Goal: Task Accomplishment & Management: Complete application form

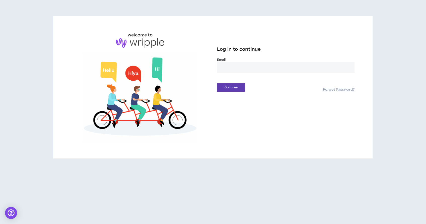
click at [250, 73] on input "email" at bounding box center [285, 67] width 137 height 11
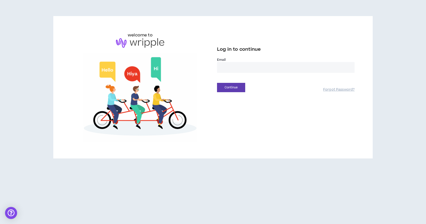
type input "**********"
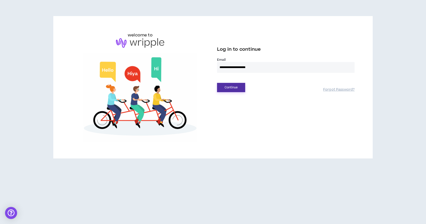
click at [239, 92] on button "Continue" at bounding box center [231, 87] width 28 height 9
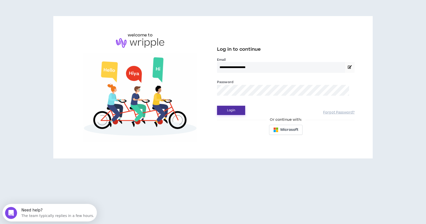
click at [237, 115] on button "Login" at bounding box center [231, 110] width 28 height 9
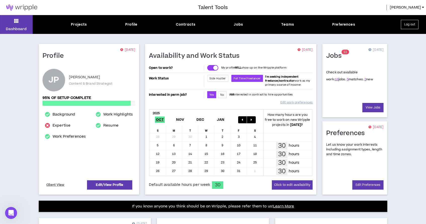
click at [263, 82] on span "Full Time Freelancer" at bounding box center [247, 78] width 32 height 7
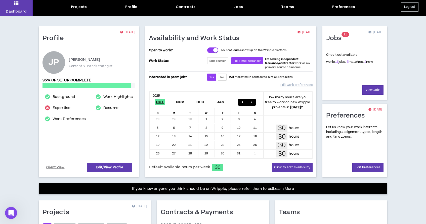
scroll to position [10, 0]
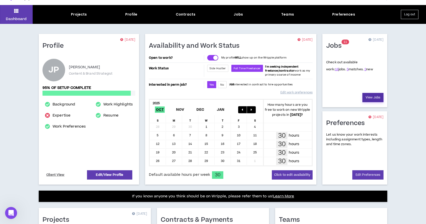
click at [373, 102] on link "View Jobs" at bounding box center [372, 97] width 21 height 9
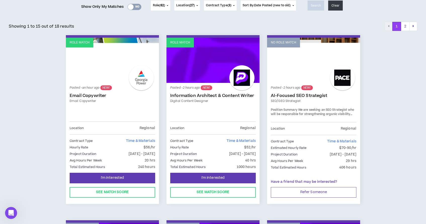
scroll to position [70, 0]
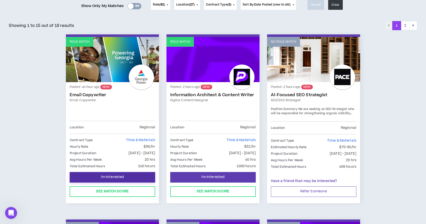
click at [105, 180] on span "I'm Interested" at bounding box center [112, 177] width 23 height 5
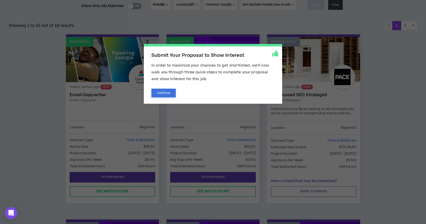
click at [169, 93] on button "Continue" at bounding box center [163, 93] width 24 height 9
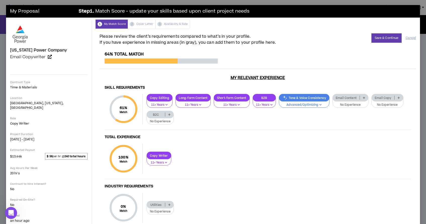
click at [397, 99] on icon at bounding box center [398, 98] width 2 height 3
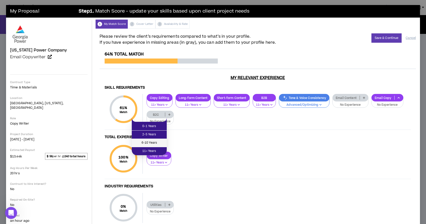
click at [154, 146] on span "6-10 Years" at bounding box center [149, 143] width 29 height 6
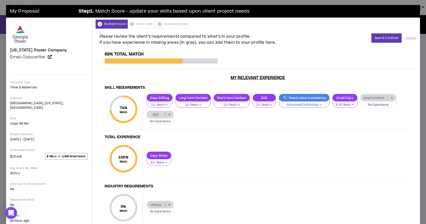
click at [393, 99] on icon at bounding box center [392, 98] width 2 height 3
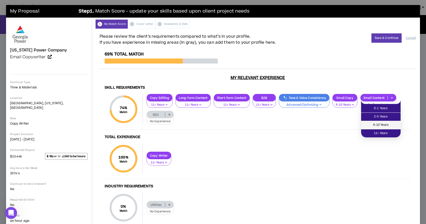
click at [387, 125] on span "6-10 Years" at bounding box center [380, 125] width 33 height 6
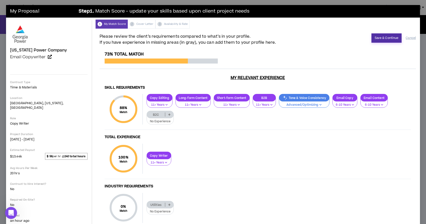
click at [375, 41] on button "Save & Continue" at bounding box center [386, 37] width 30 height 9
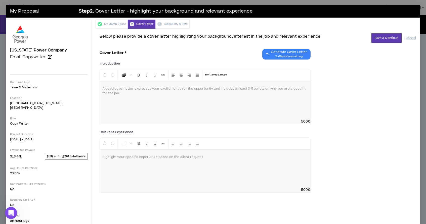
click at [172, 101] on div at bounding box center [205, 100] width 210 height 38
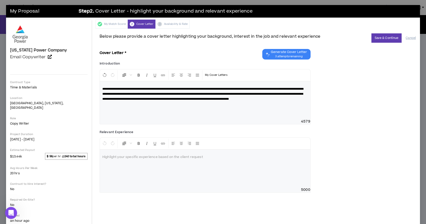
click at [141, 160] on p at bounding box center [204, 157] width 205 height 5
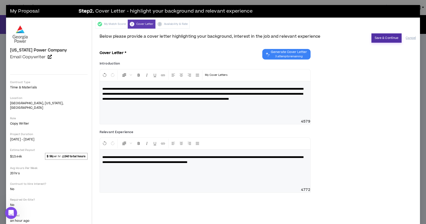
click at [378, 38] on button "Save & Continue" at bounding box center [386, 37] width 30 height 9
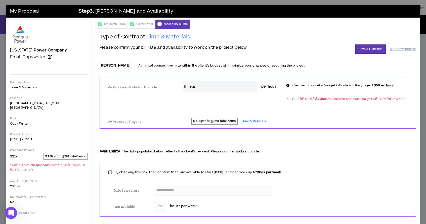
drag, startPoint x: 214, startPoint y: 93, endPoint x: 188, endPoint y: 94, distance: 26.1
click at [188, 92] on div "$ 100 per hour" at bounding box center [231, 86] width 98 height 11
type input "53"
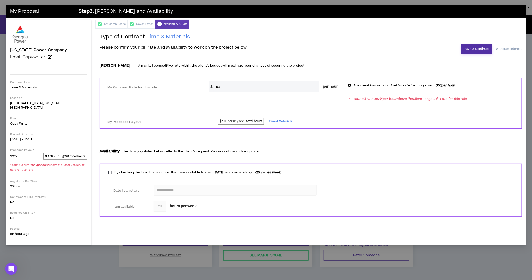
click at [426, 51] on button "Save & Continue" at bounding box center [477, 48] width 30 height 9
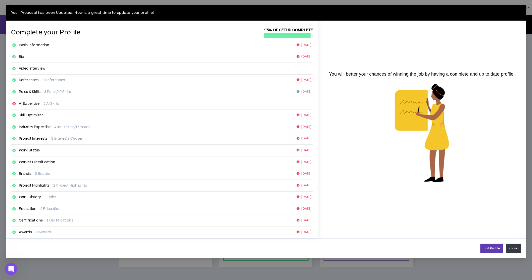
click at [426, 224] on button "Close" at bounding box center [513, 248] width 15 height 9
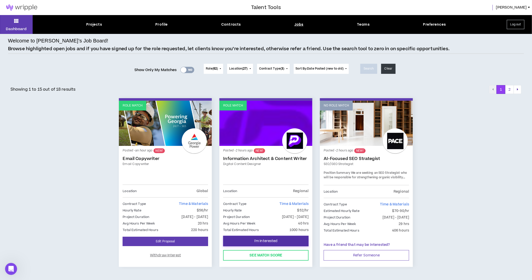
click at [276, 224] on button "I'm Interested" at bounding box center [265, 241] width 85 height 11
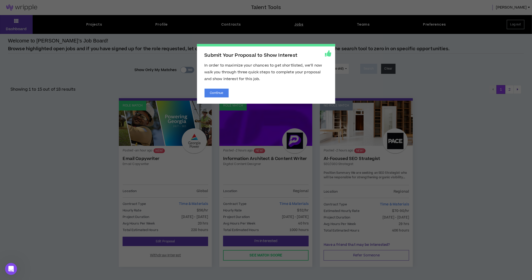
click at [214, 101] on div "Submit Your Proposal to Show Interest In order to maximize your chances to get …" at bounding box center [266, 74] width 138 height 60
click at [214, 95] on button "Continue" at bounding box center [217, 93] width 24 height 9
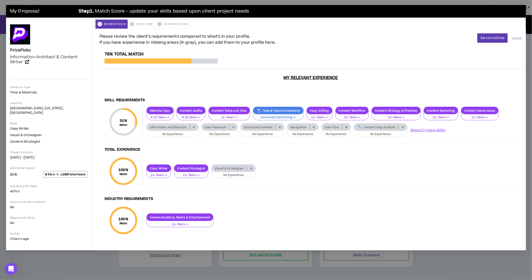
click at [195, 126] on icon at bounding box center [194, 127] width 2 height 3
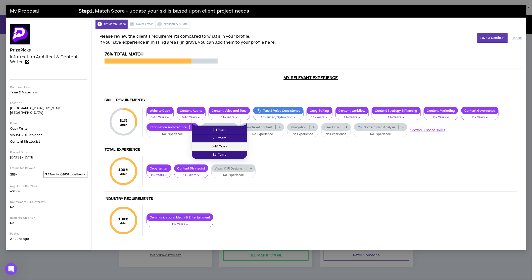
click at [235, 146] on span "6-10 Years" at bounding box center [219, 147] width 49 height 6
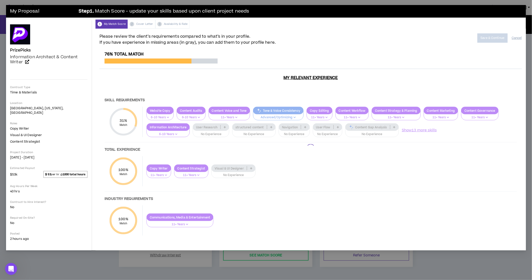
click at [258, 133] on div at bounding box center [311, 149] width 423 height 194
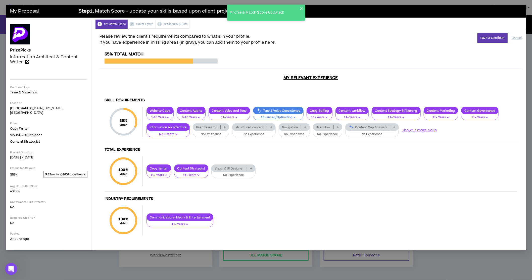
click at [226, 128] on icon at bounding box center [225, 127] width 2 height 3
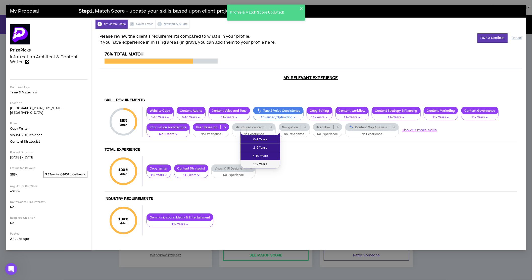
click at [272, 161] on li "11+ Years" at bounding box center [261, 165] width 40 height 8
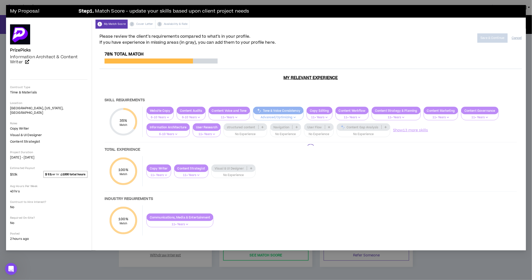
click at [301, 132] on div at bounding box center [311, 149] width 423 height 194
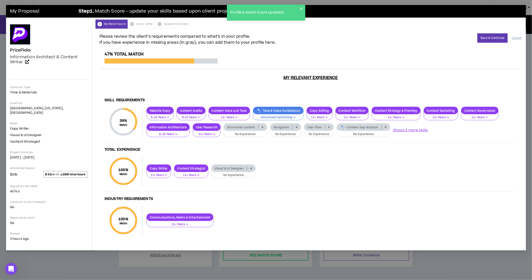
click at [264, 128] on icon at bounding box center [263, 127] width 2 height 3
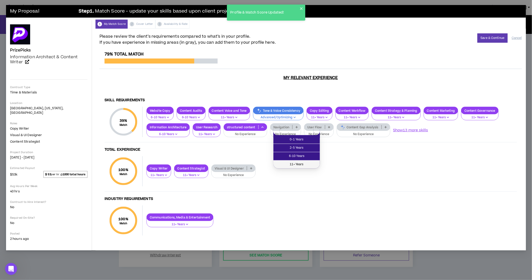
click at [307, 166] on span "11+ Years" at bounding box center [297, 165] width 40 height 6
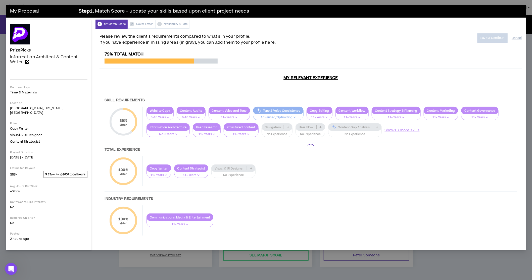
click at [342, 132] on div at bounding box center [311, 149] width 423 height 194
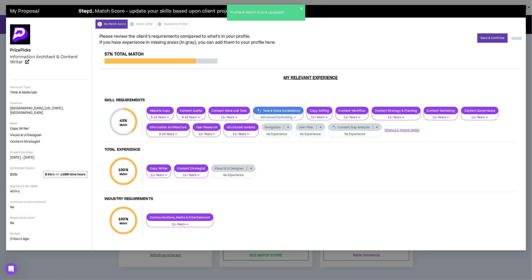
click at [289, 128] on icon at bounding box center [288, 127] width 2 height 3
click at [341, 155] on span "6-10 Years" at bounding box center [331, 157] width 28 height 6
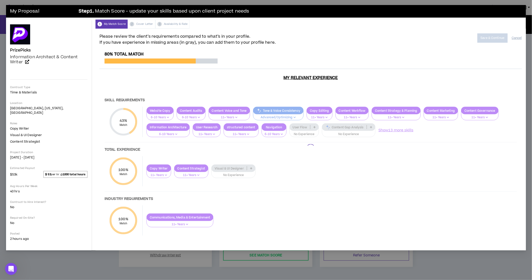
click at [370, 131] on div at bounding box center [311, 149] width 423 height 194
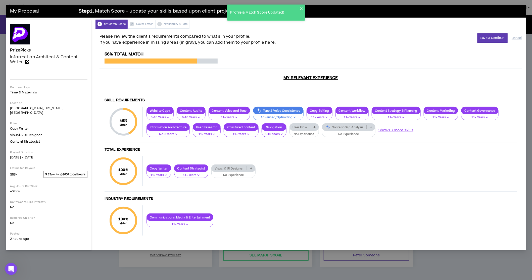
click at [316, 128] on icon at bounding box center [314, 127] width 2 height 3
click at [369, 154] on span "6-10 Years" at bounding box center [360, 157] width 27 height 6
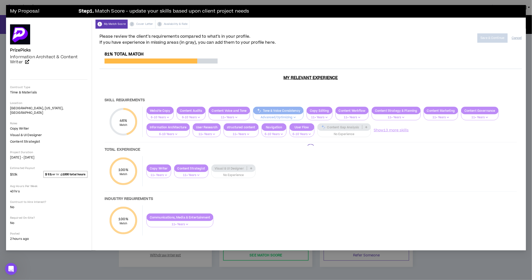
click at [426, 133] on div at bounding box center [311, 149] width 423 height 194
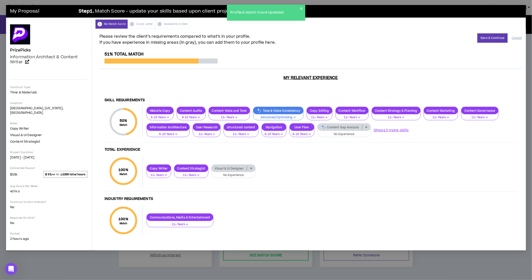
click at [368, 128] on icon at bounding box center [366, 127] width 2 height 3
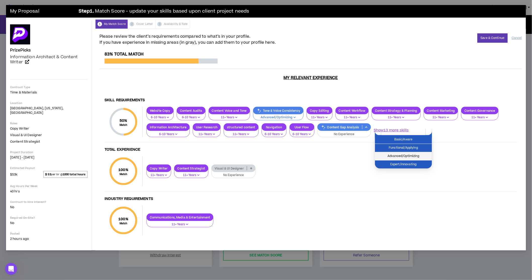
click at [421, 154] on span "Advanced/Optimizing" at bounding box center [403, 157] width 51 height 6
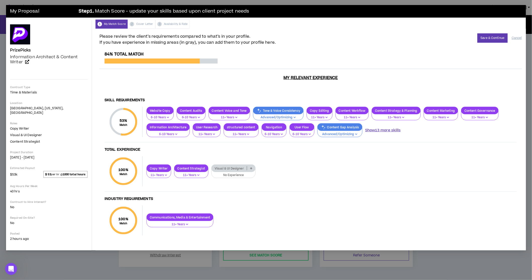
click at [401, 133] on button "Show 13 more skills" at bounding box center [382, 131] width 35 height 6
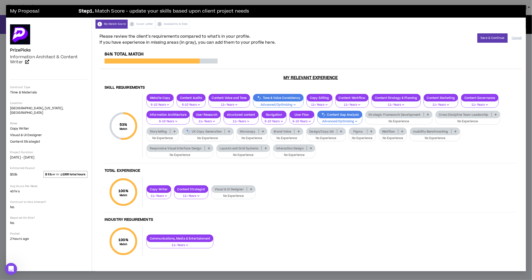
click at [179, 135] on div "Storytelling" at bounding box center [163, 132] width 32 height 8
click at [239, 170] on span "11+ Years" at bounding box center [239, 169] width 30 height 6
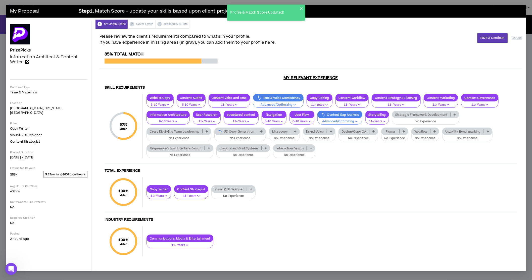
click at [426, 133] on icon at bounding box center [435, 131] width 2 height 3
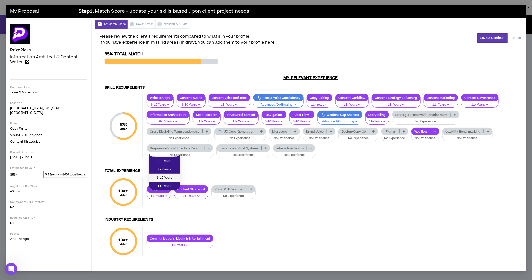
click at [174, 176] on span "6-10 Years" at bounding box center [164, 178] width 25 height 6
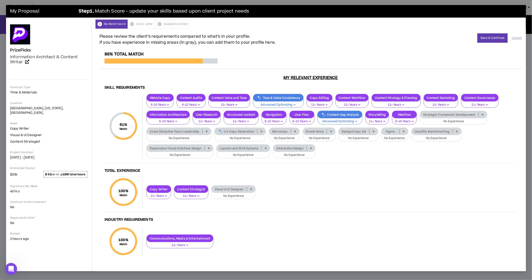
scroll to position [2, 0]
click at [202, 133] on p "Cross Discipline Team Leadership" at bounding box center [175, 132] width 56 height 4
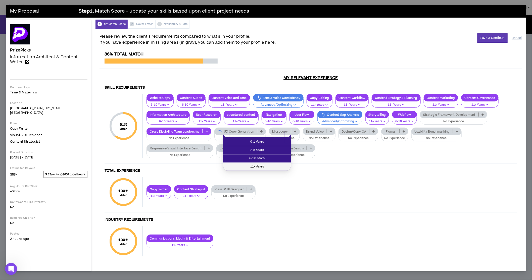
click at [270, 166] on span "11+ Years" at bounding box center [257, 167] width 62 height 6
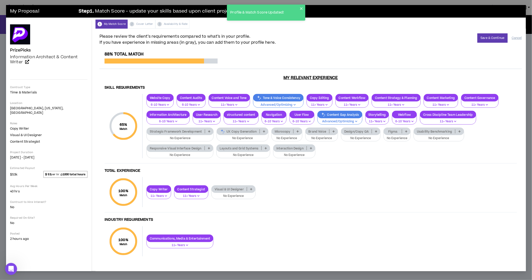
click at [335, 133] on icon at bounding box center [334, 131] width 2 height 3
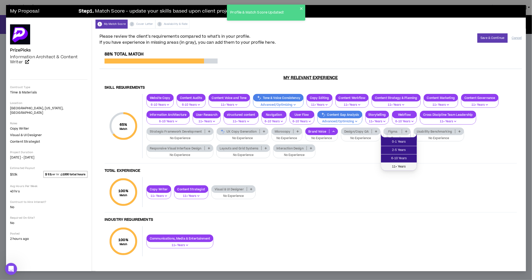
click at [409, 167] on span "11+ Years" at bounding box center [399, 167] width 30 height 6
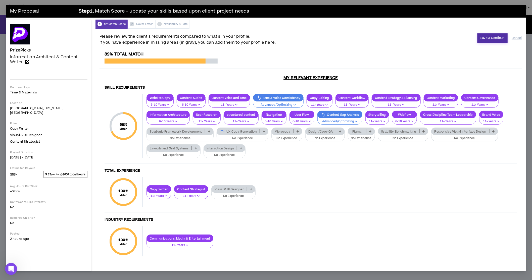
click at [426, 39] on button "Save & Continue" at bounding box center [493, 37] width 30 height 9
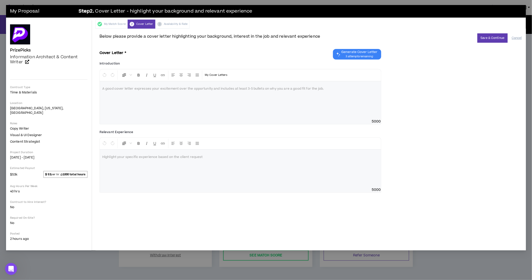
scroll to position [0, 0]
click at [342, 53] on span "Generate Cover Letter" at bounding box center [360, 52] width 36 height 4
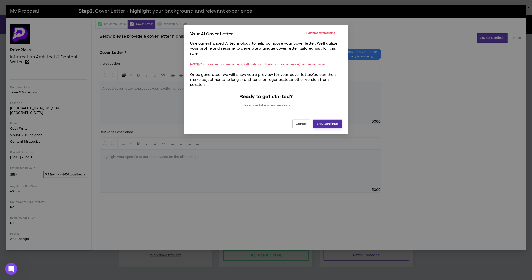
click at [326, 128] on button "Yes, Continue" at bounding box center [327, 124] width 28 height 9
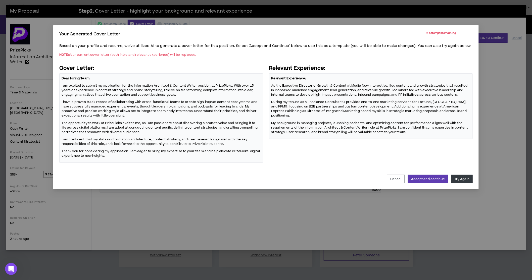
drag, startPoint x: 63, startPoint y: 97, endPoint x: 65, endPoint y: 107, distance: 9.7
click at [65, 98] on p "I am excited to submit my application for the Information Architect & Content W…" at bounding box center [161, 90] width 199 height 14
click at [411, 183] on button "Accept and continue" at bounding box center [428, 179] width 40 height 9
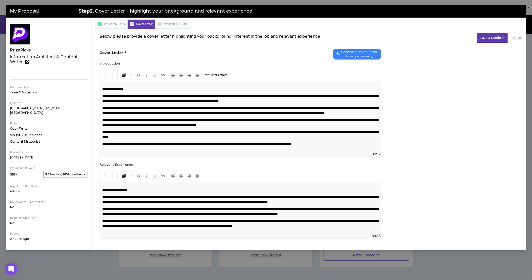
click at [426, 45] on div "**********" at bounding box center [311, 137] width 423 height 209
click at [426, 39] on button "Save & Continue" at bounding box center [493, 37] width 30 height 9
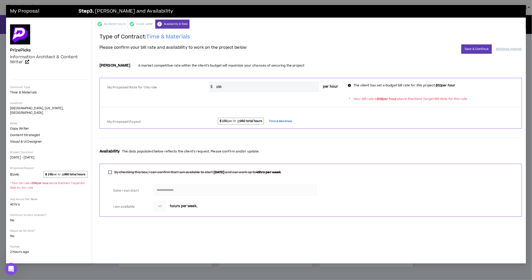
drag, startPoint x: 263, startPoint y: 94, endPoint x: 213, endPoint y: 92, distance: 50.1
click at [213, 92] on div "$ 150 per hour" at bounding box center [275, 86] width 133 height 11
type input "51"
click at [426, 53] on button "Save & Continue" at bounding box center [477, 48] width 30 height 9
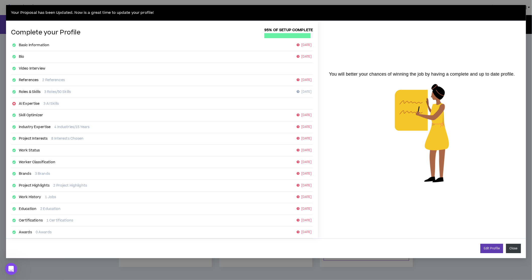
click at [426, 224] on button "Close" at bounding box center [513, 248] width 15 height 9
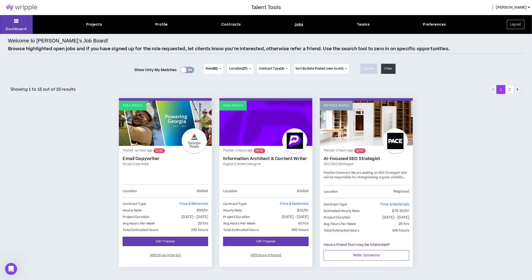
click at [426, 94] on button "pagination" at bounding box center [518, 89] width 8 height 9
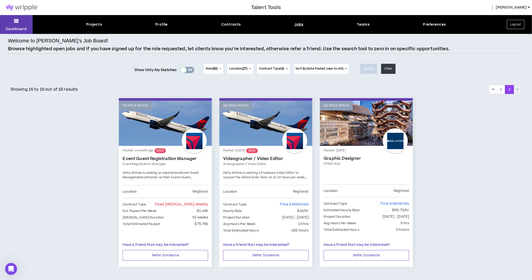
click at [183, 69] on div at bounding box center [184, 70] width 6 height 6
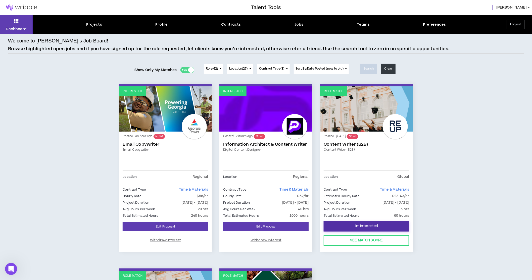
click at [354, 224] on button "I'm Interested" at bounding box center [366, 226] width 85 height 11
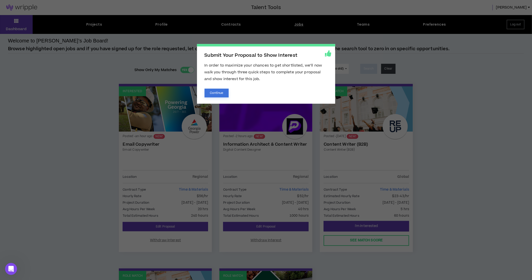
click at [218, 95] on button "Continue" at bounding box center [217, 93] width 24 height 9
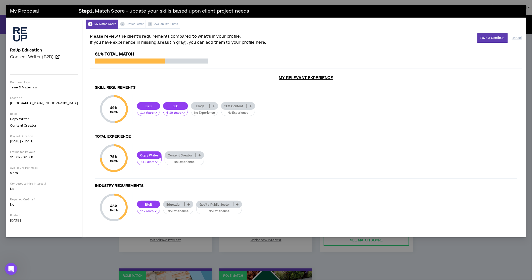
click at [239, 108] on p "SEO Content" at bounding box center [233, 106] width 25 height 4
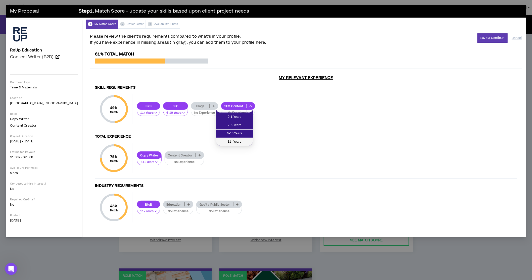
click at [233, 143] on span "11+ Years" at bounding box center [234, 142] width 31 height 6
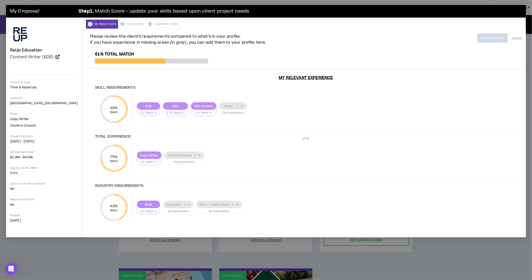
click at [224, 112] on div at bounding box center [306, 142] width 432 height 181
click at [237, 107] on div at bounding box center [306, 142] width 432 height 181
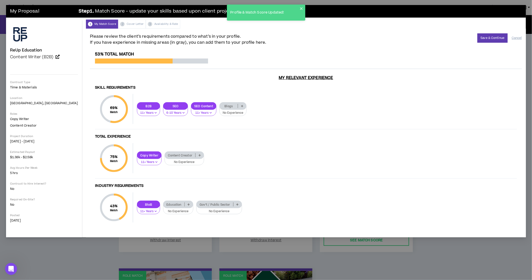
click at [241, 107] on icon at bounding box center [242, 106] width 2 height 3
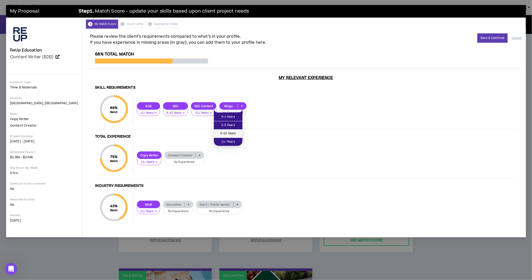
click at [229, 135] on span "6-10 Years" at bounding box center [228, 134] width 23 height 6
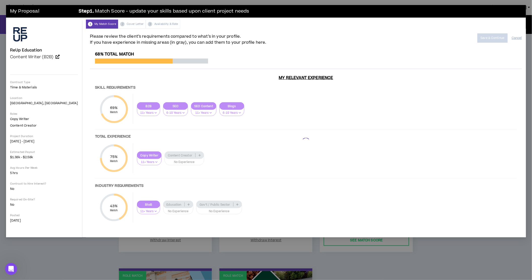
click at [182, 159] on div at bounding box center [306, 142] width 432 height 181
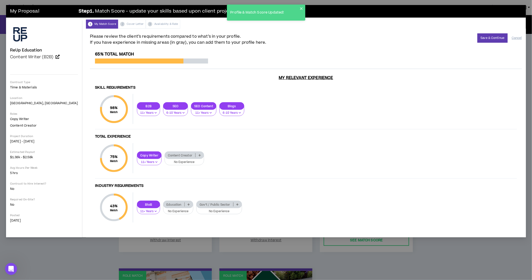
click at [179, 157] on p "Content Creator" at bounding box center [180, 156] width 30 height 4
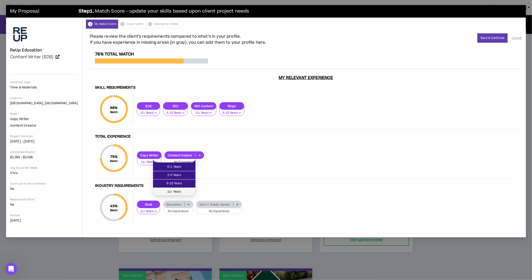
click at [178, 190] on span "11+ Years" at bounding box center [174, 192] width 36 height 6
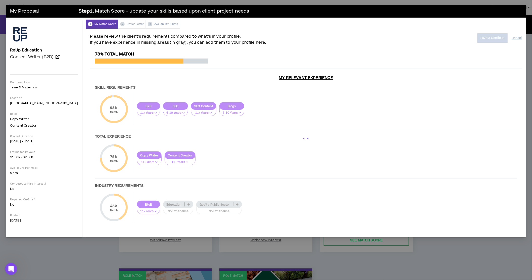
click at [172, 209] on div at bounding box center [306, 142] width 432 height 181
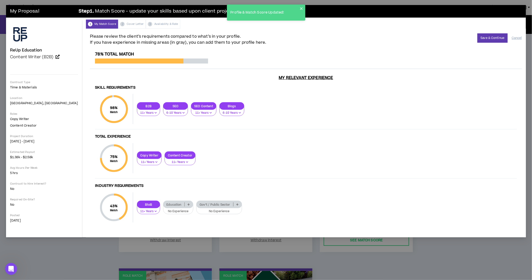
click at [185, 207] on div at bounding box center [185, 205] width 0 height 4
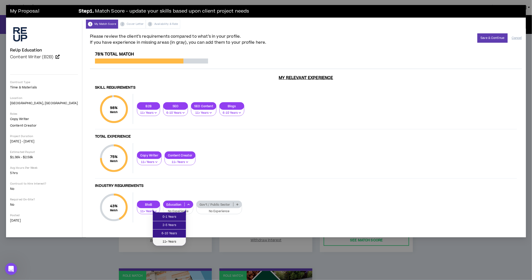
click at [168, 224] on li "11+ Years" at bounding box center [169, 242] width 33 height 8
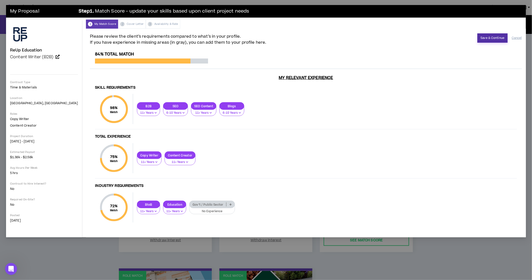
click at [426, 42] on button "Save & Continue" at bounding box center [493, 37] width 30 height 9
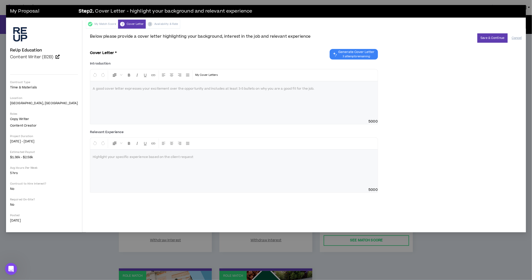
click at [358, 57] on span "Generate Cover Letter 3 attempts remaining" at bounding box center [356, 54] width 36 height 9
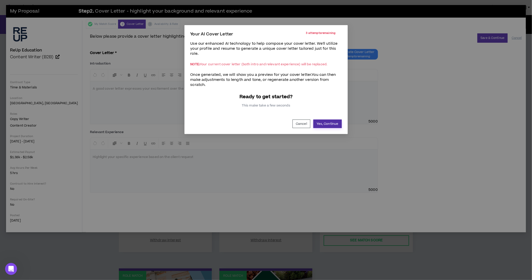
click at [317, 128] on button "Yes, Continue" at bounding box center [327, 124] width 28 height 9
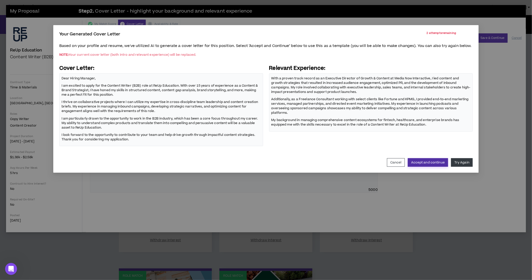
click at [408, 167] on button "Accept and continue" at bounding box center [428, 162] width 40 height 9
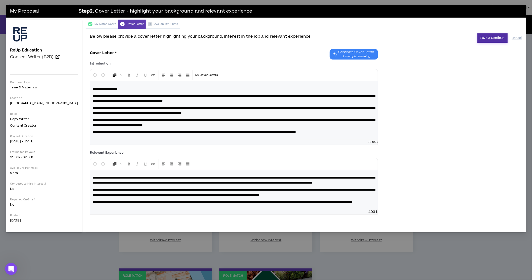
click at [426, 40] on button "Save & Continue" at bounding box center [493, 37] width 30 height 9
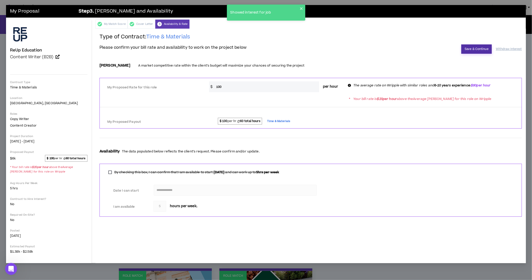
click at [426, 50] on button "Save & Continue" at bounding box center [477, 48] width 30 height 9
